Goal: Information Seeking & Learning: Compare options

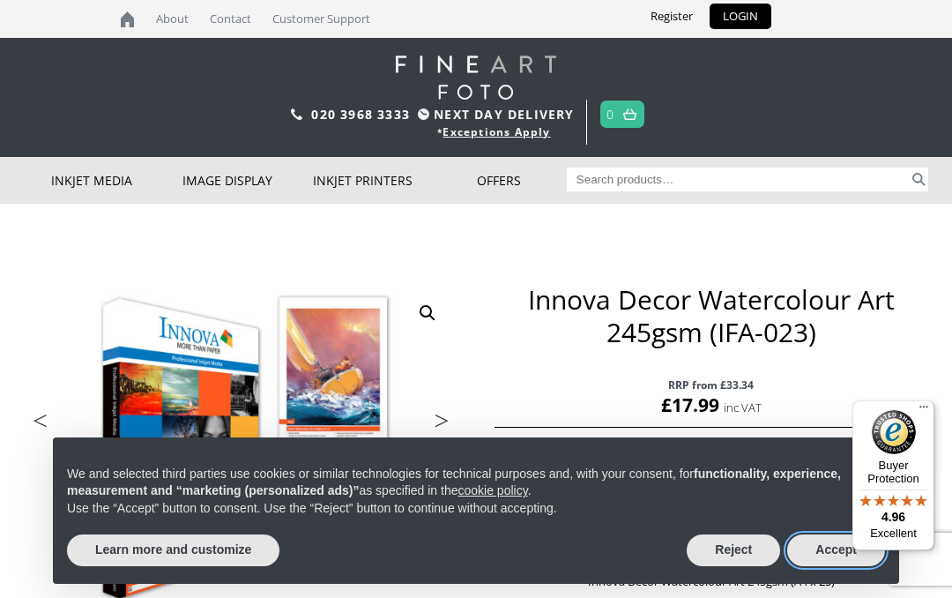
click at [821, 555] on button "Accept" at bounding box center [836, 550] width 98 height 32
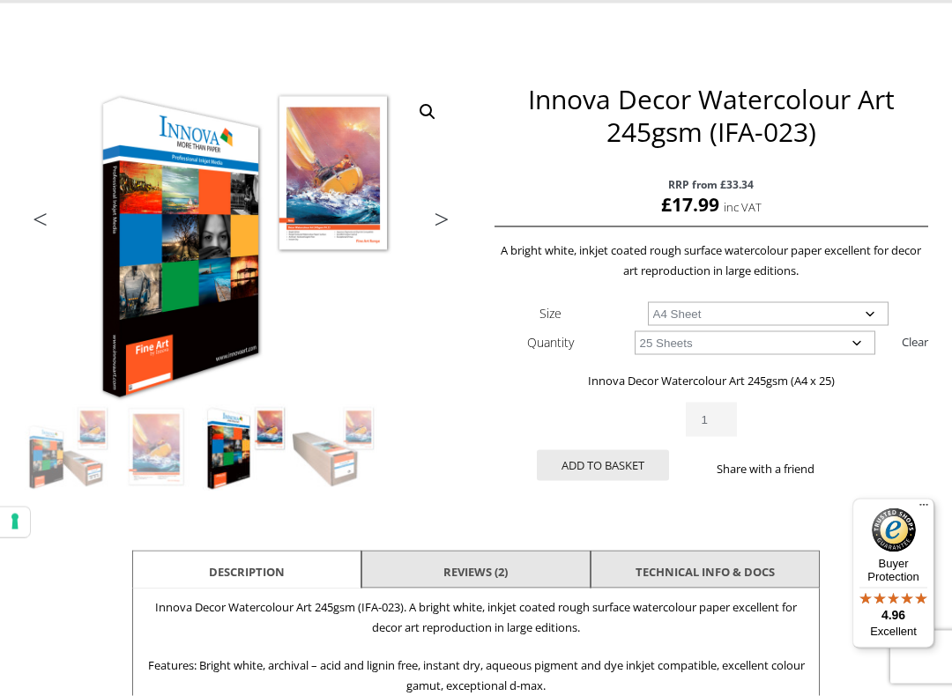
scroll to position [201, 0]
click at [872, 308] on select "Choose an option A4 Sheet A3 Sheet A3+ Sheet A2 Sheet" at bounding box center [768, 313] width 241 height 24
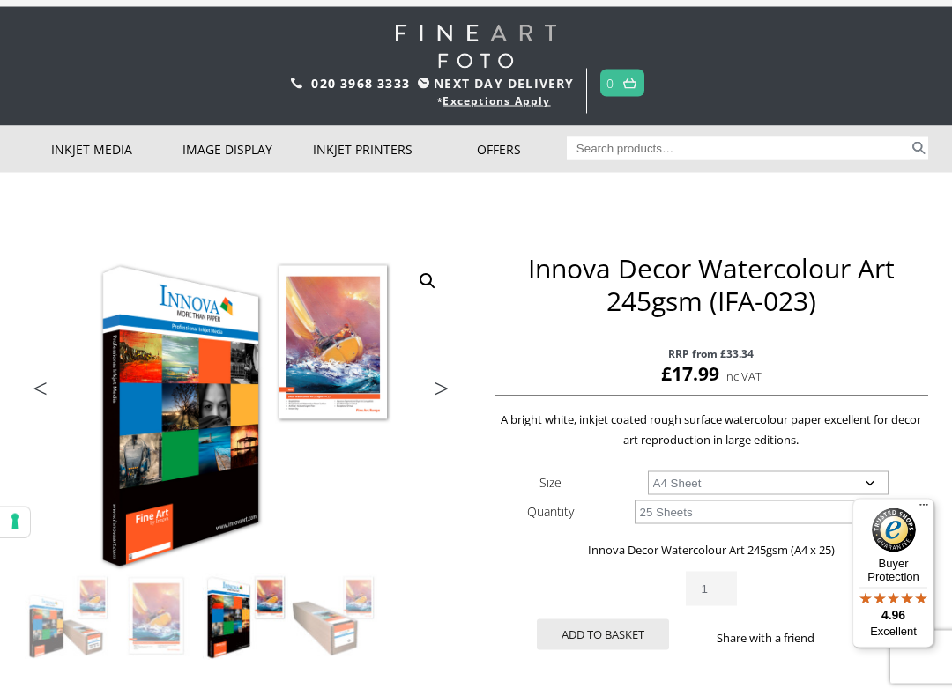
scroll to position [33, 0]
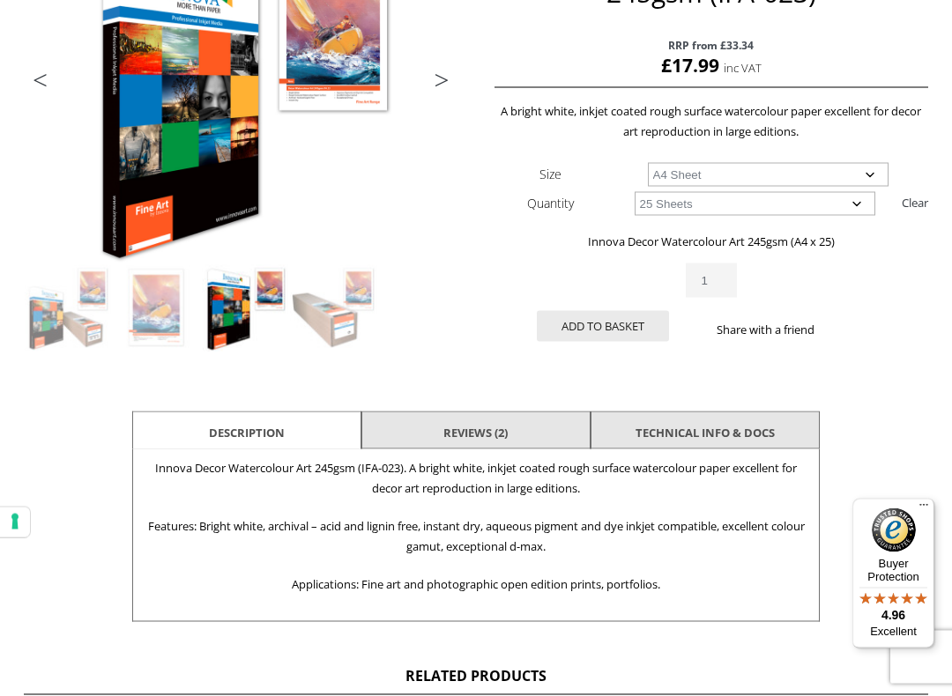
click at [532, 433] on li "Reviews (2)" at bounding box center [475, 433] width 229 height 42
click at [508, 432] on link "Reviews (2)" at bounding box center [475, 432] width 64 height 32
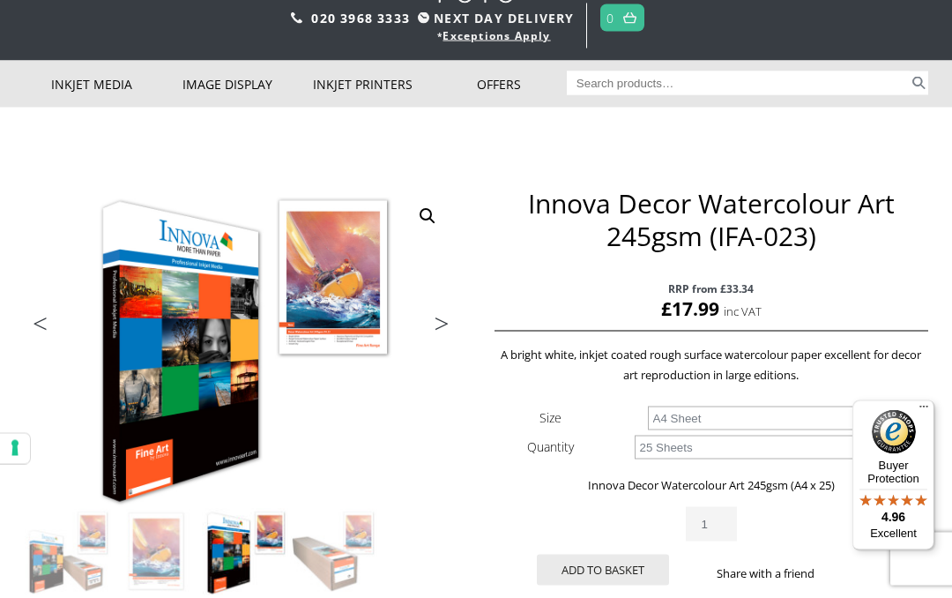
scroll to position [0, 0]
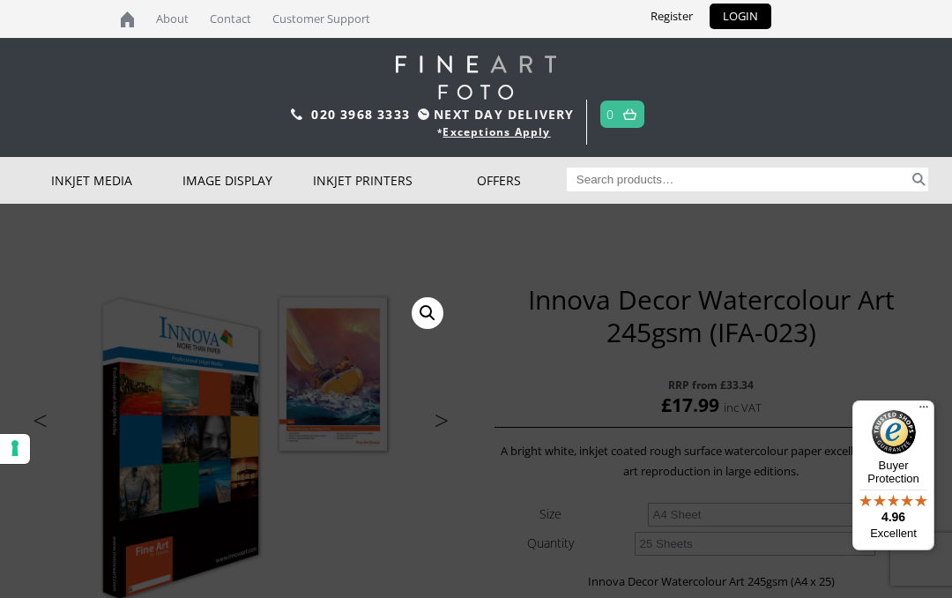
click at [0, 0] on link "Inkjet Fine Art Paper" at bounding box center [0, 0] width 0 height 0
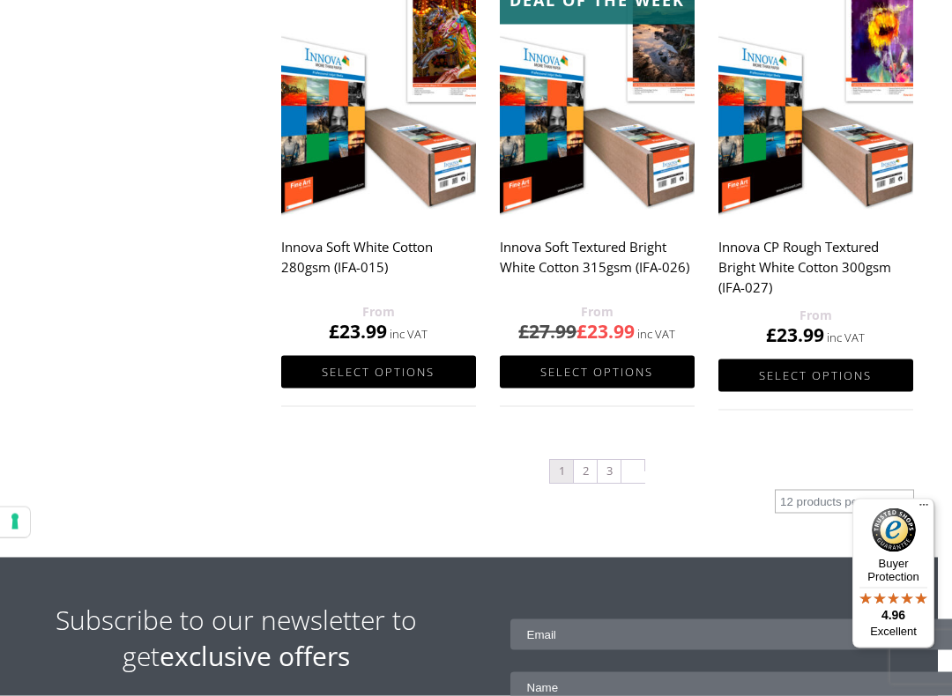
scroll to position [1838, 13]
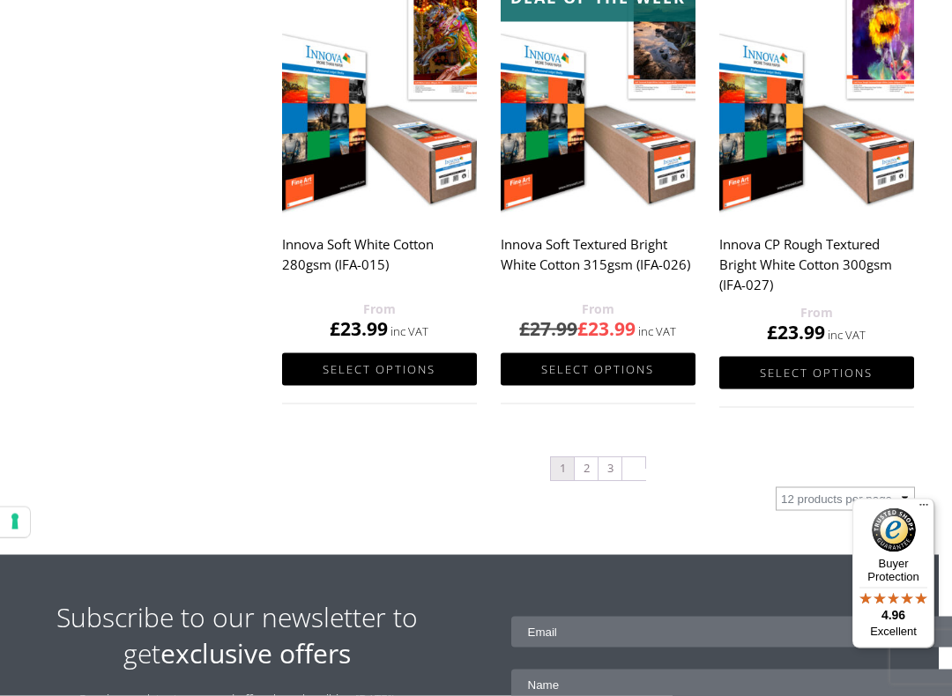
click at [588, 476] on link "2" at bounding box center [586, 469] width 23 height 23
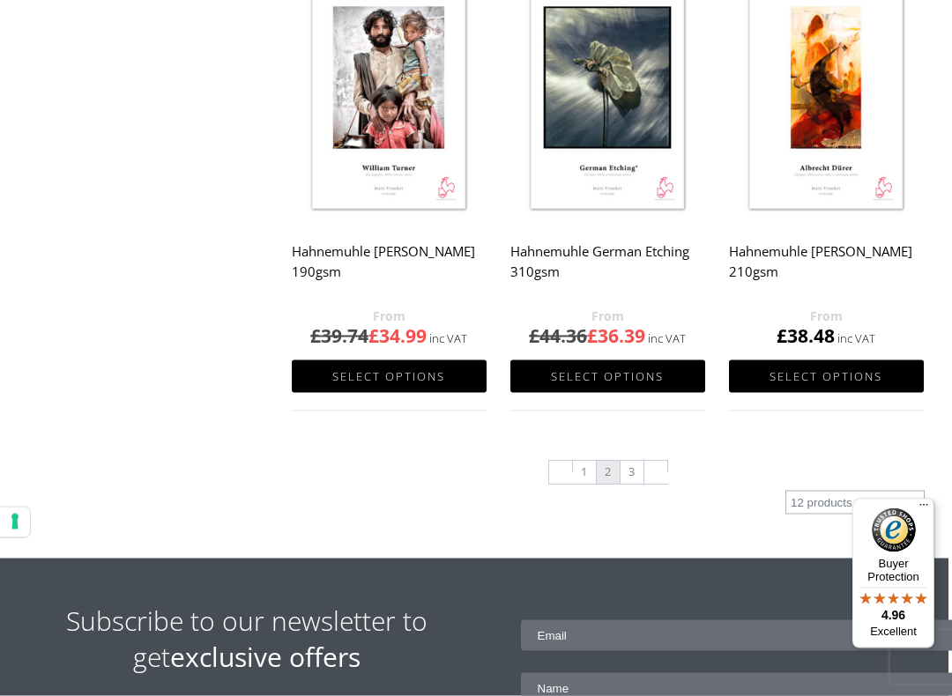
scroll to position [1795, 4]
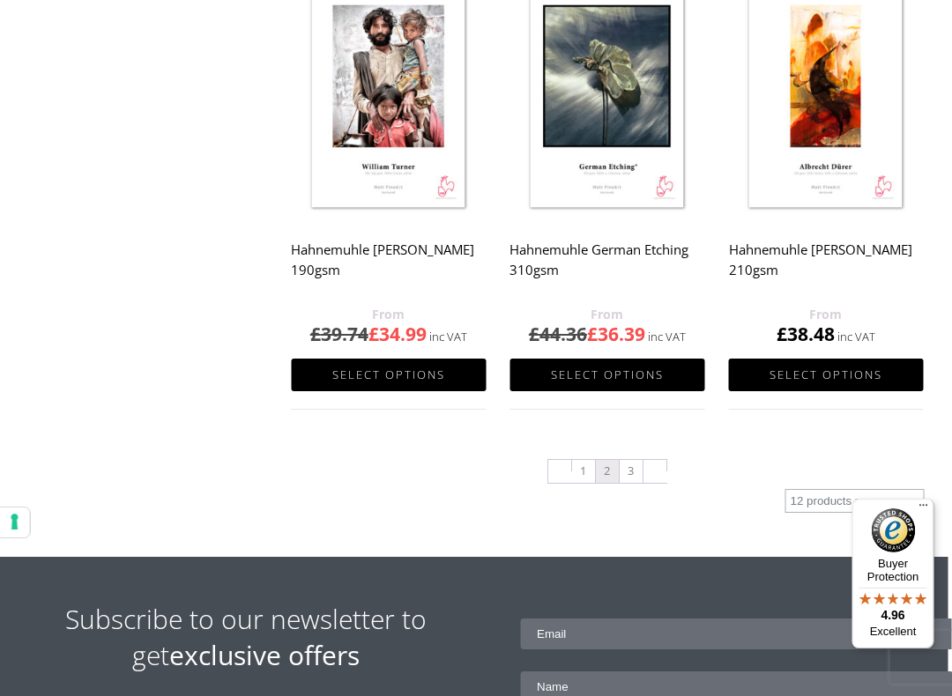
click at [635, 481] on link "3" at bounding box center [631, 471] width 23 height 23
click at [638, 460] on link "3" at bounding box center [631, 471] width 23 height 23
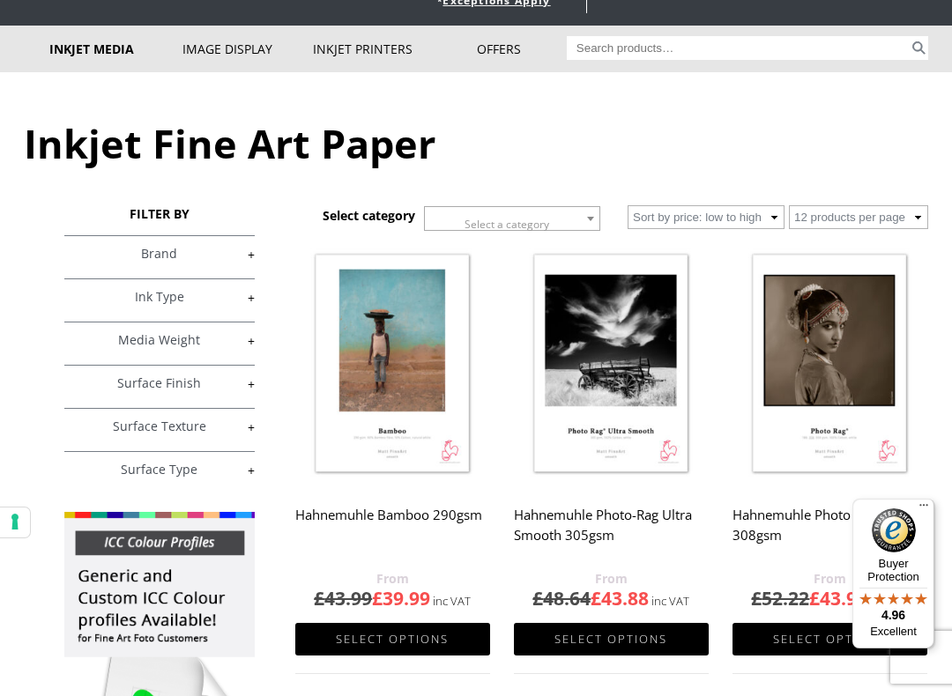
scroll to position [140, 0]
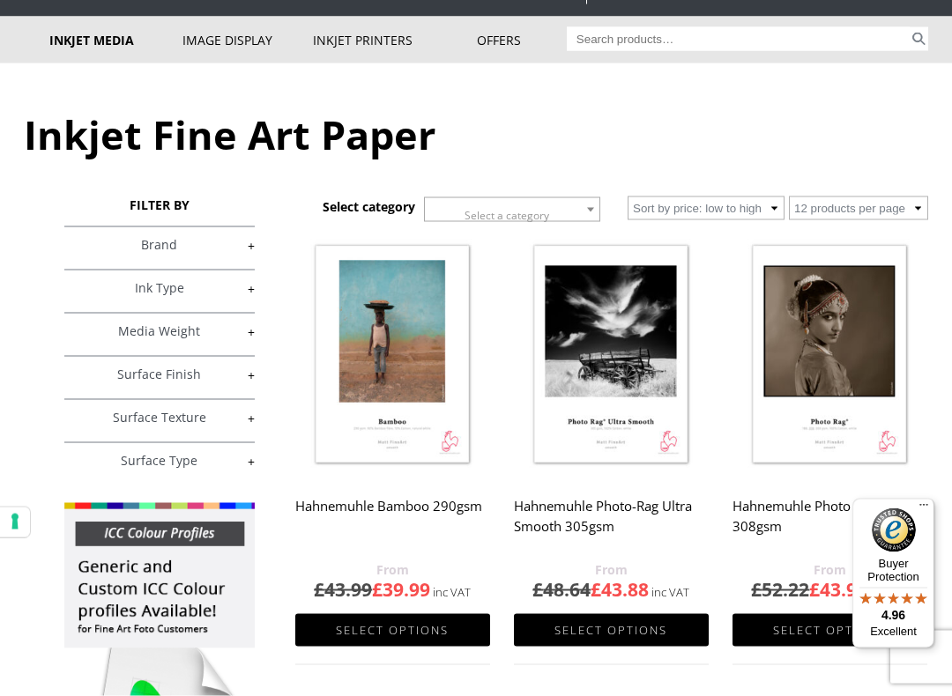
click at [179, 250] on link "+" at bounding box center [158, 245] width 189 height 17
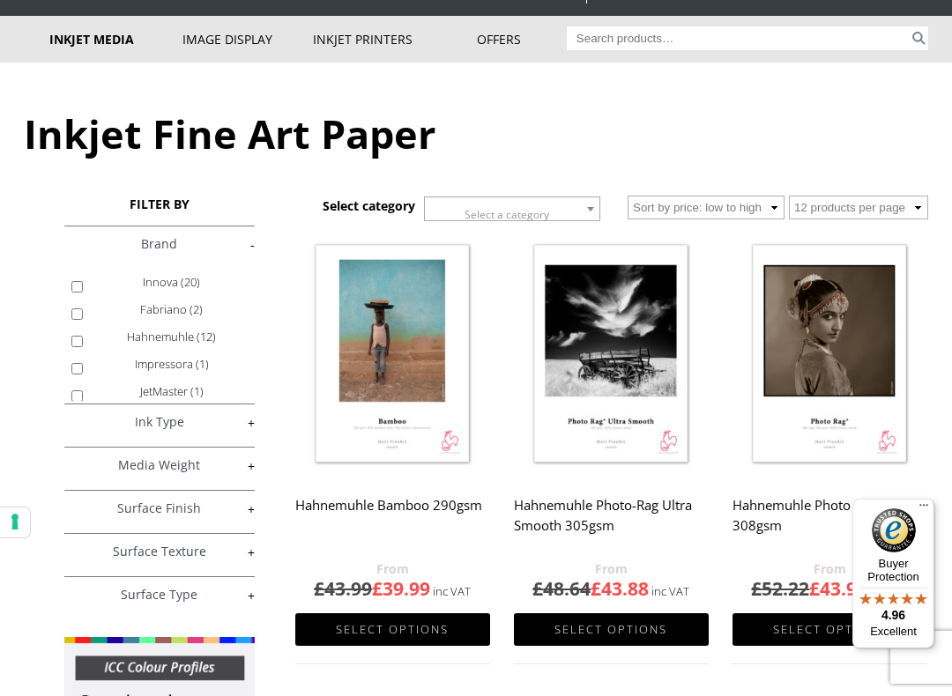
click at [83, 283] on input "Innova (20)" at bounding box center [76, 286] width 11 height 11
checkbox input "true"
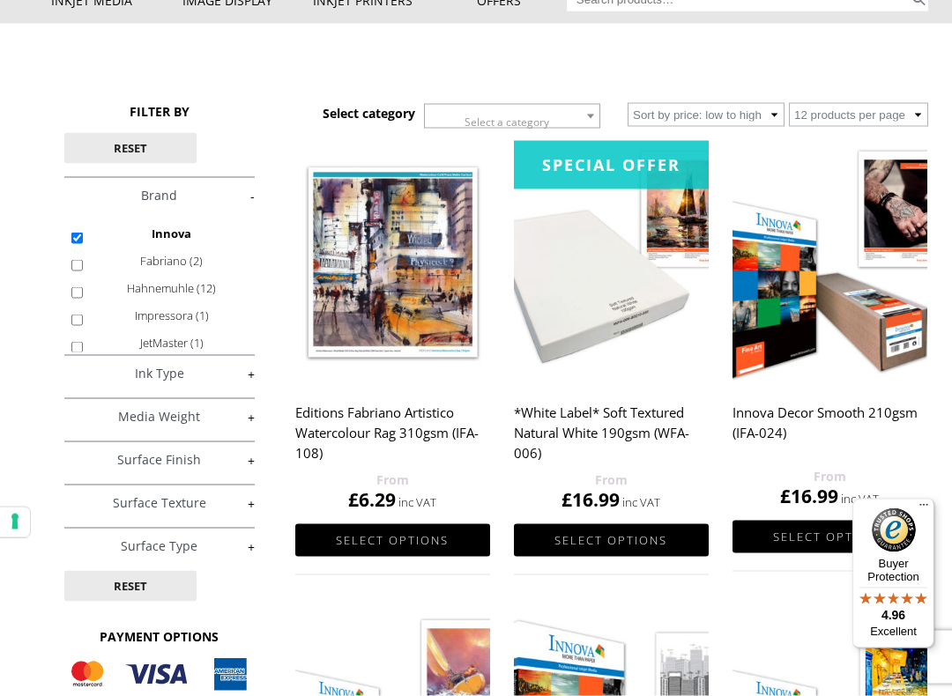
scroll to position [181, 0]
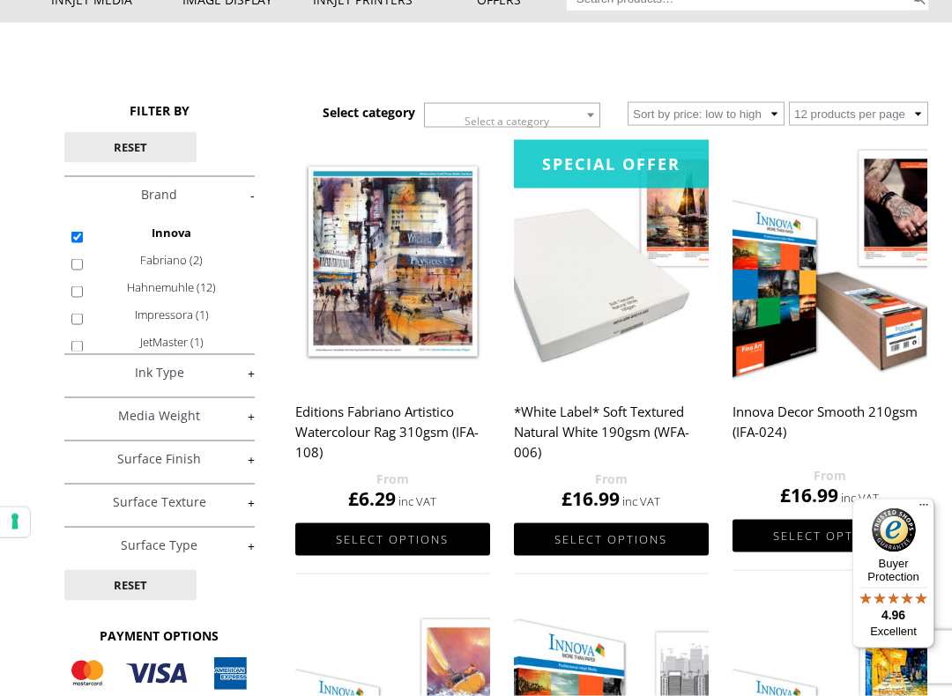
click at [602, 322] on img at bounding box center [611, 261] width 195 height 243
click at [646, 395] on h2 "*White Label* Soft Textured Natural White 190gsm (WFA-006)" at bounding box center [611, 432] width 195 height 74
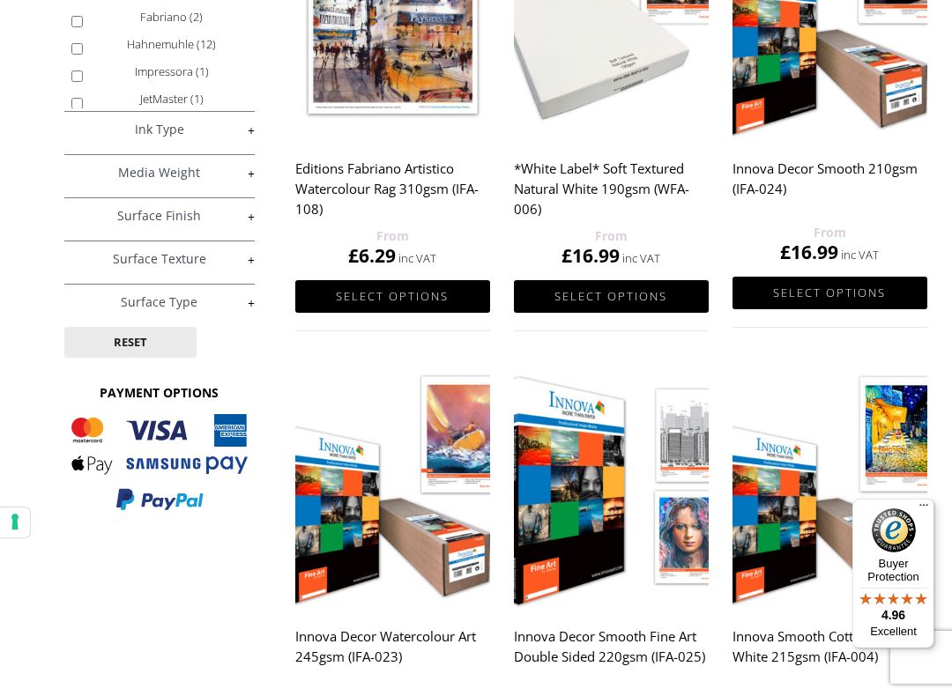
scroll to position [427, 0]
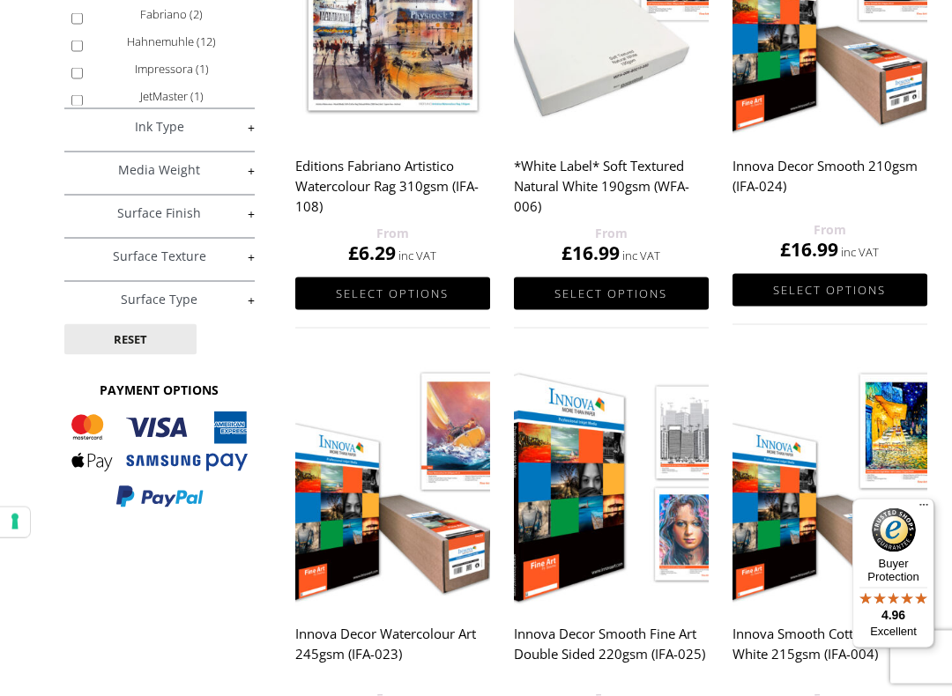
click at [650, 294] on link "Select options" at bounding box center [611, 294] width 195 height 33
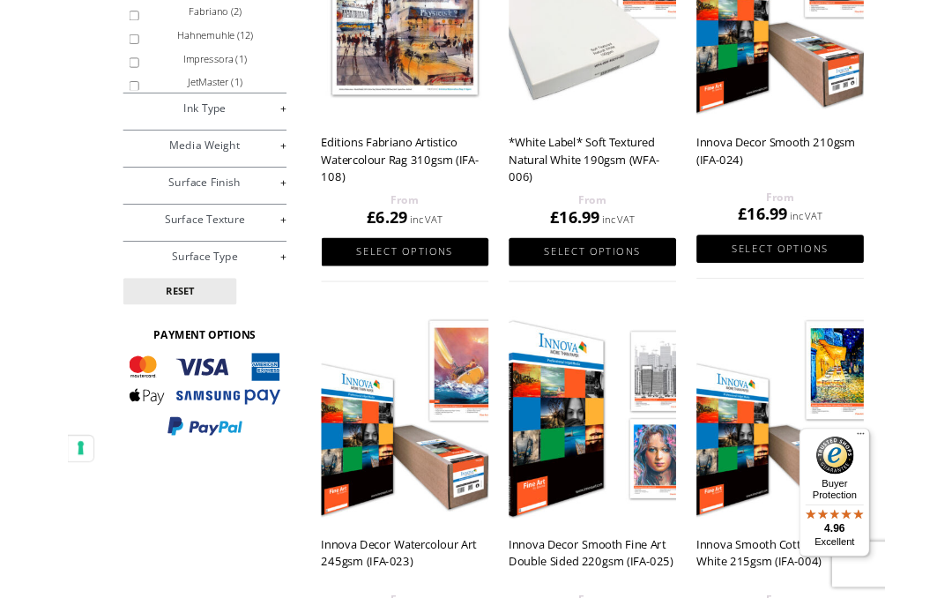
scroll to position [477, 0]
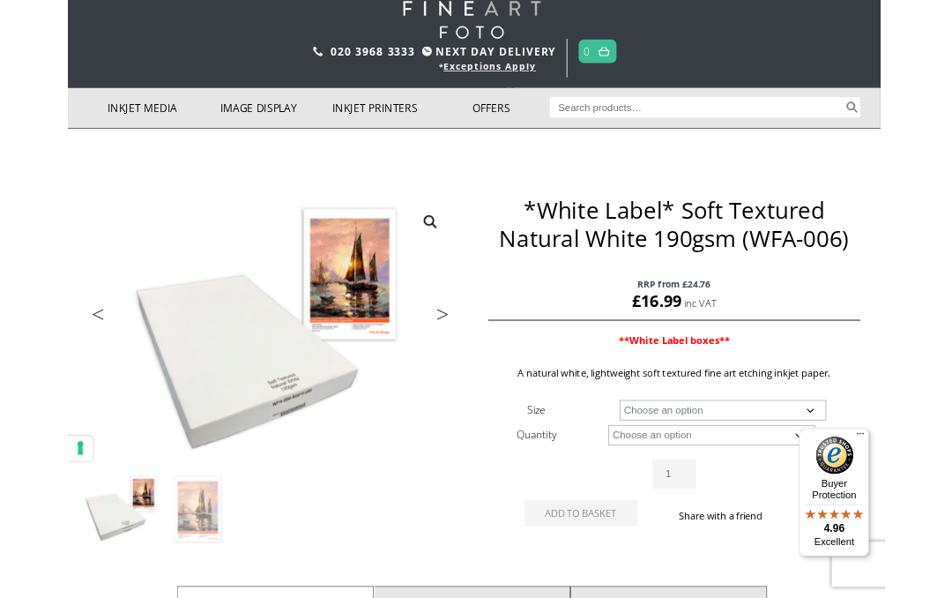
scroll to position [0, 4]
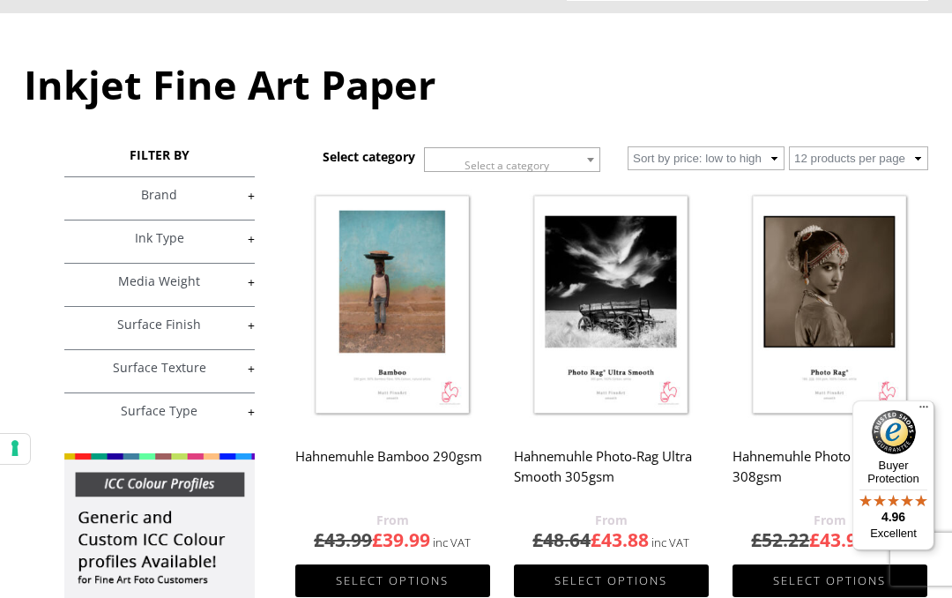
scroll to position [189, 0]
click at [222, 377] on link "+" at bounding box center [158, 368] width 189 height 17
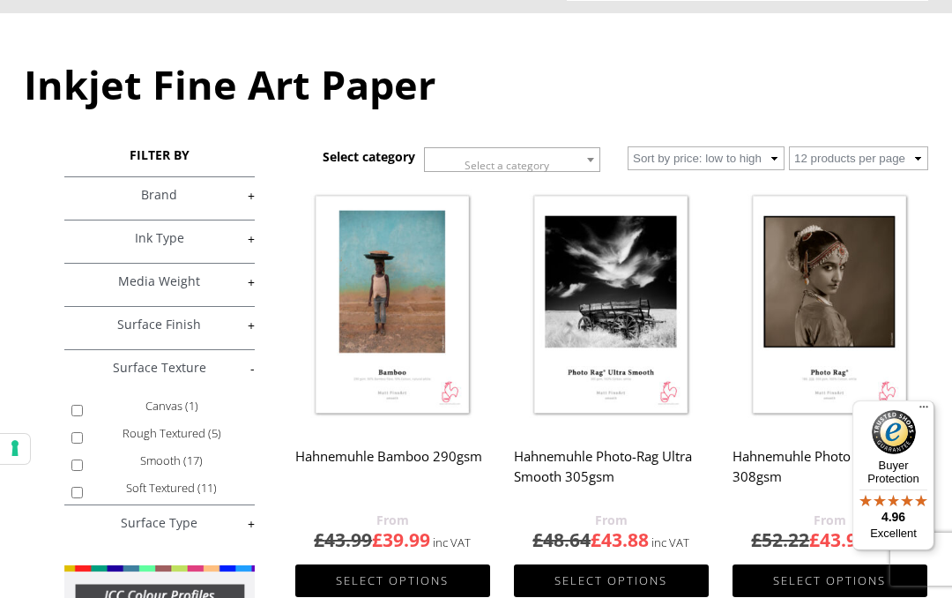
scroll to position [83, 0]
click at [159, 501] on label "Soft Textured (11)" at bounding box center [172, 487] width 152 height 27
click at [83, 498] on input "Soft Textured (11)" at bounding box center [76, 491] width 11 height 11
checkbox input "true"
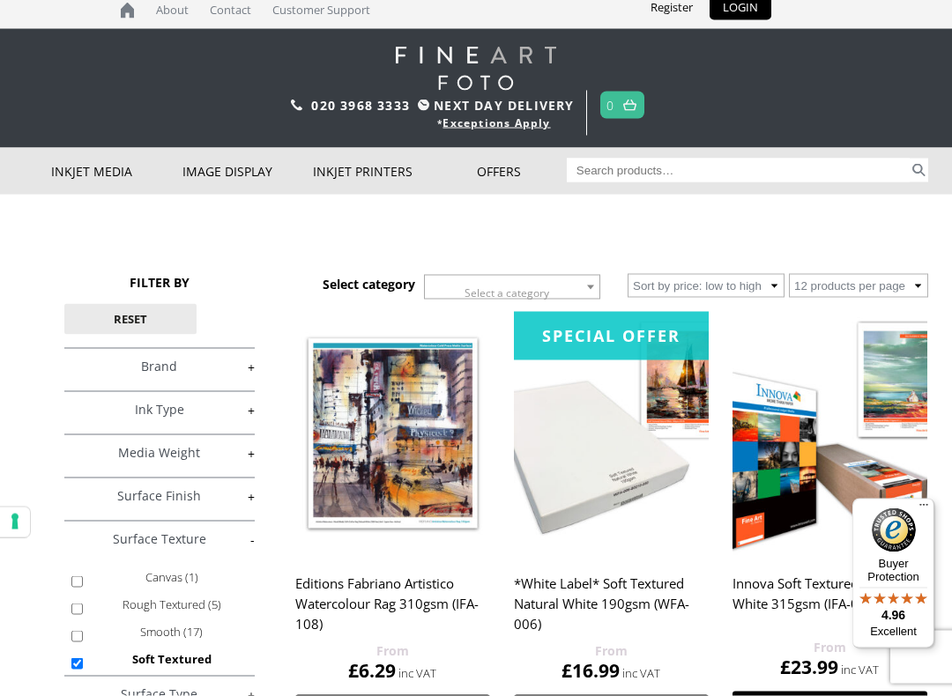
scroll to position [10, 0]
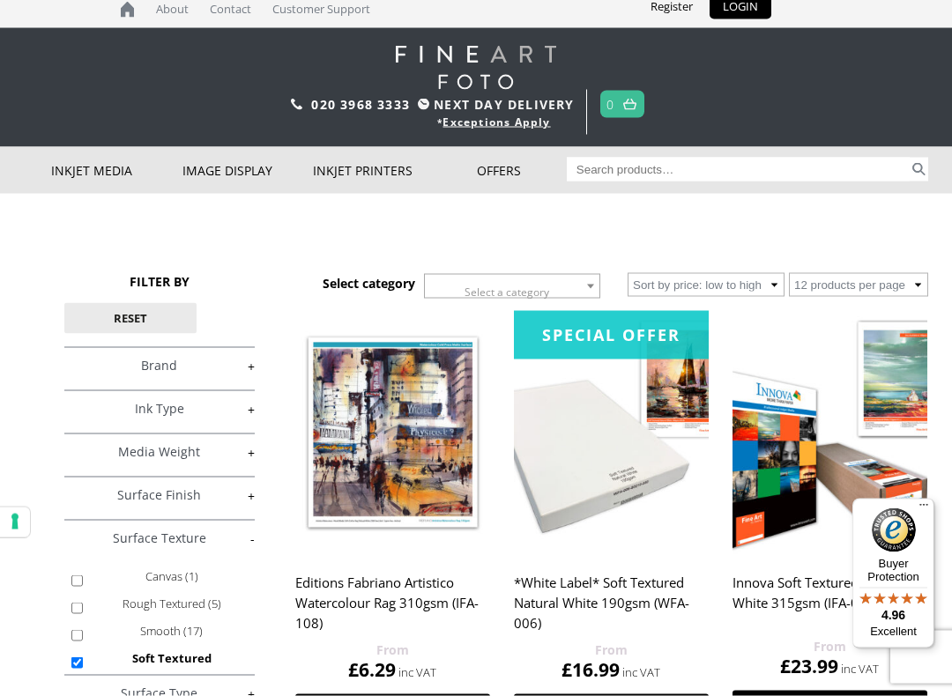
click at [243, 461] on link "+" at bounding box center [158, 452] width 189 height 17
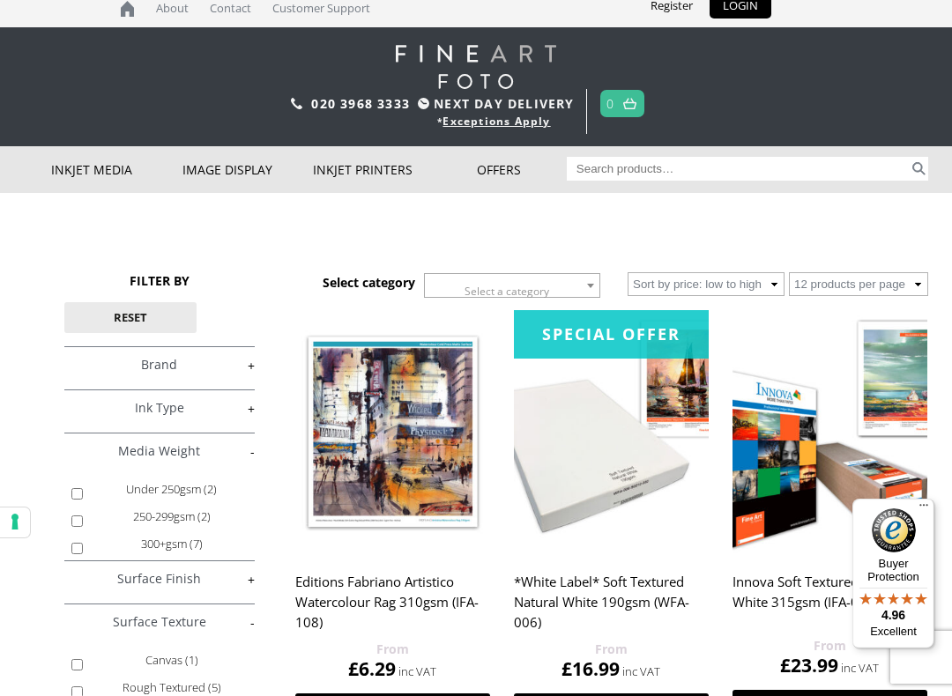
scroll to position [-2, 0]
click at [235, 417] on link "+" at bounding box center [158, 408] width 189 height 17
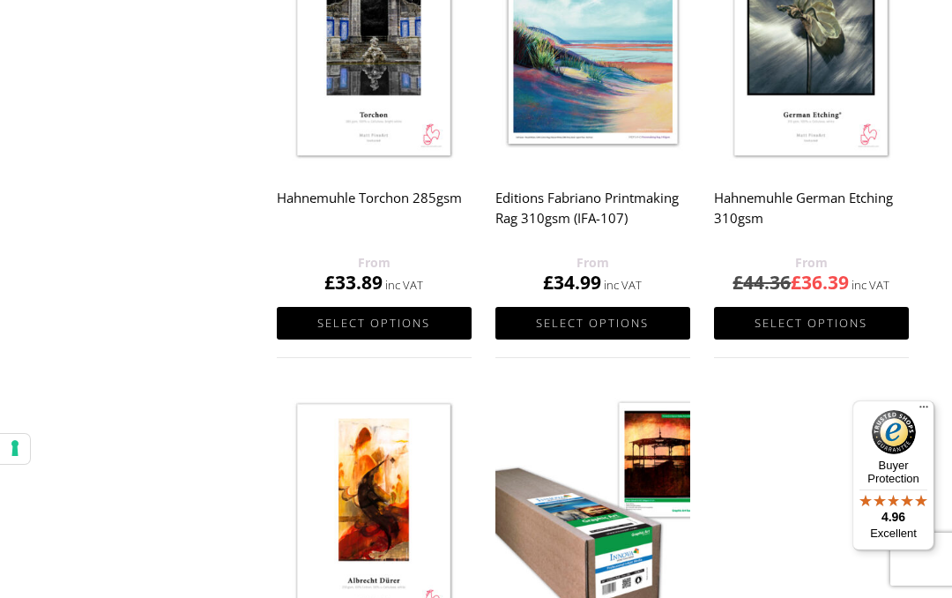
scroll to position [1326, 19]
